Goal: Information Seeking & Learning: Compare options

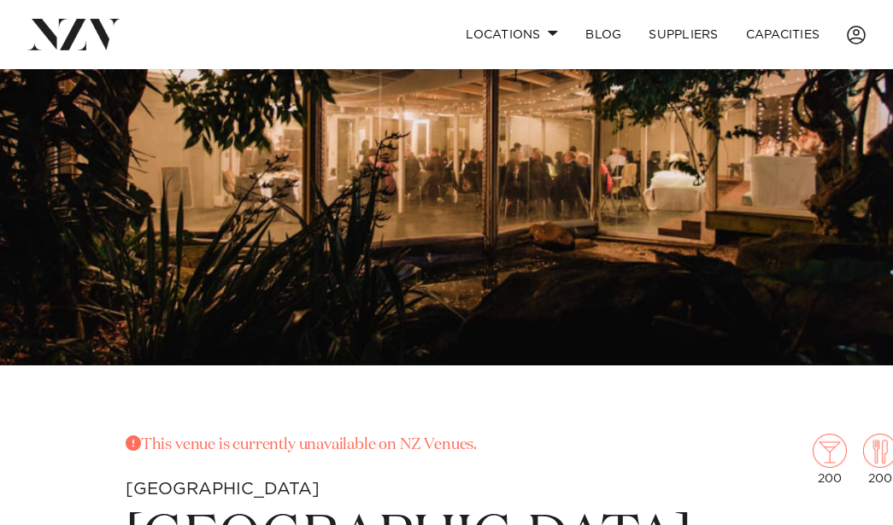
scroll to position [127, 0]
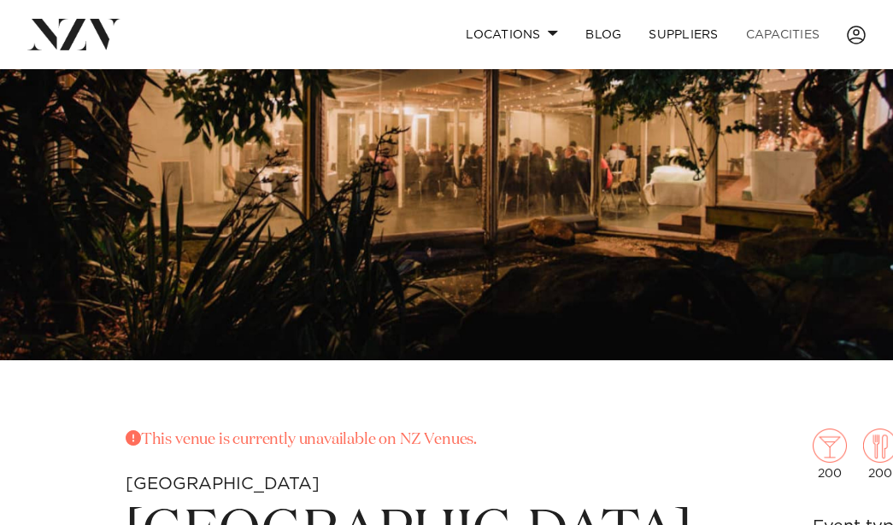
click at [793, 32] on link "Capacities" at bounding box center [783, 34] width 102 height 37
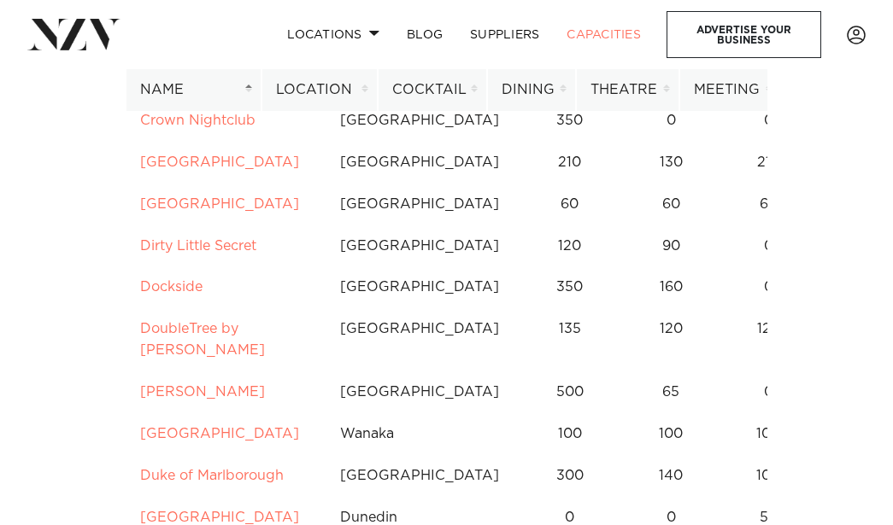
scroll to position [2814, 0]
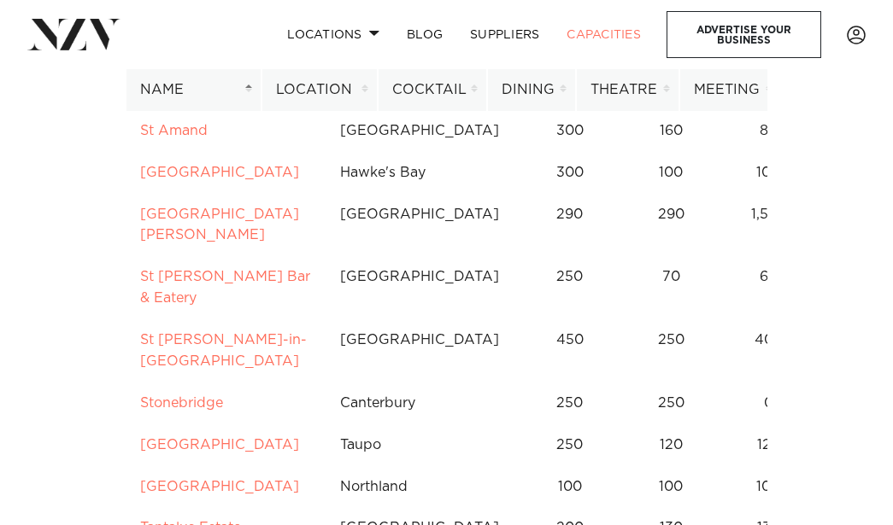
scroll to position [10135, 0]
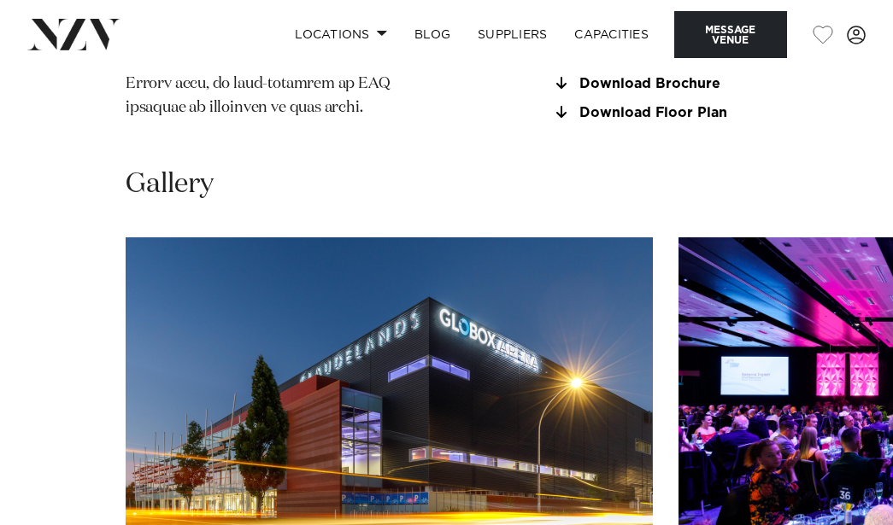
scroll to position [1834, 0]
